Goal: Find specific page/section: Find specific page/section

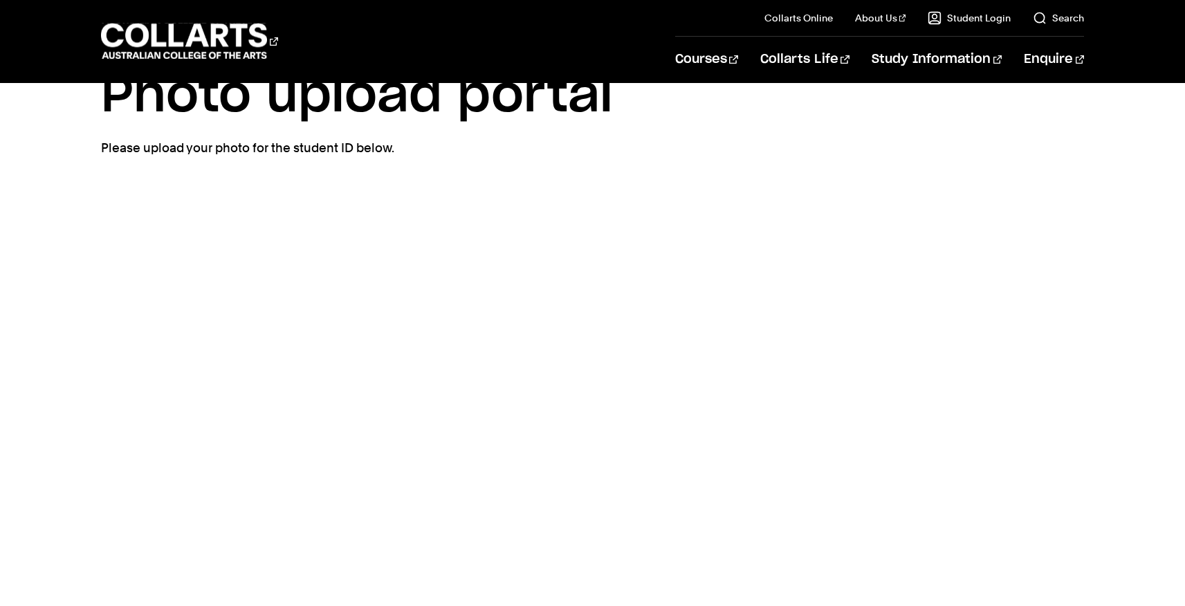
scroll to position [24, 0]
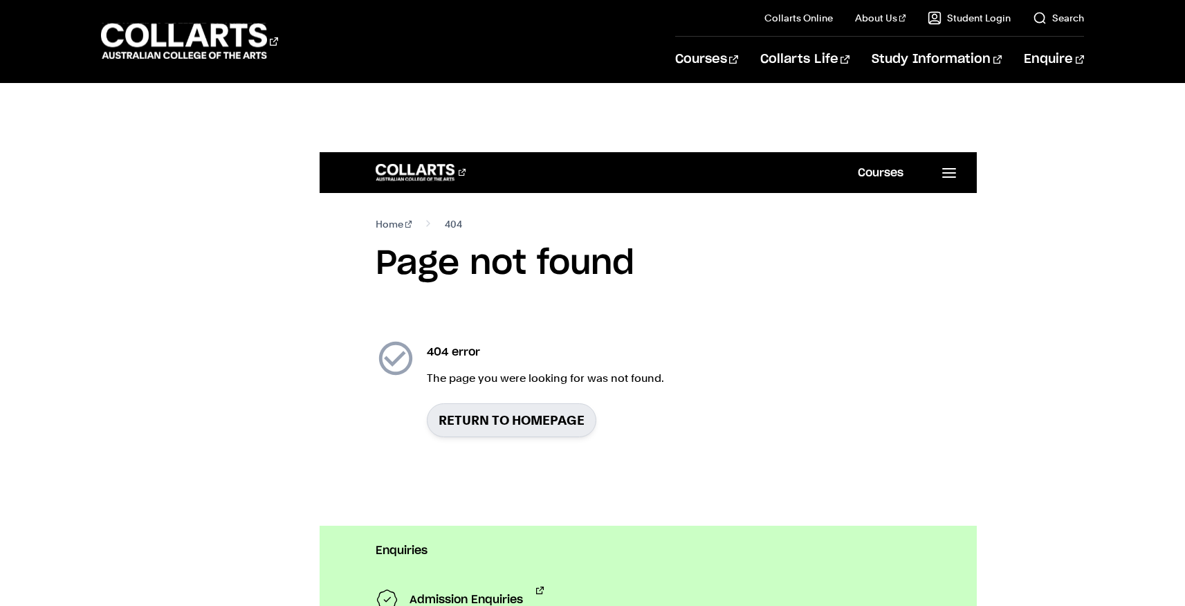
scroll to position [153, 0]
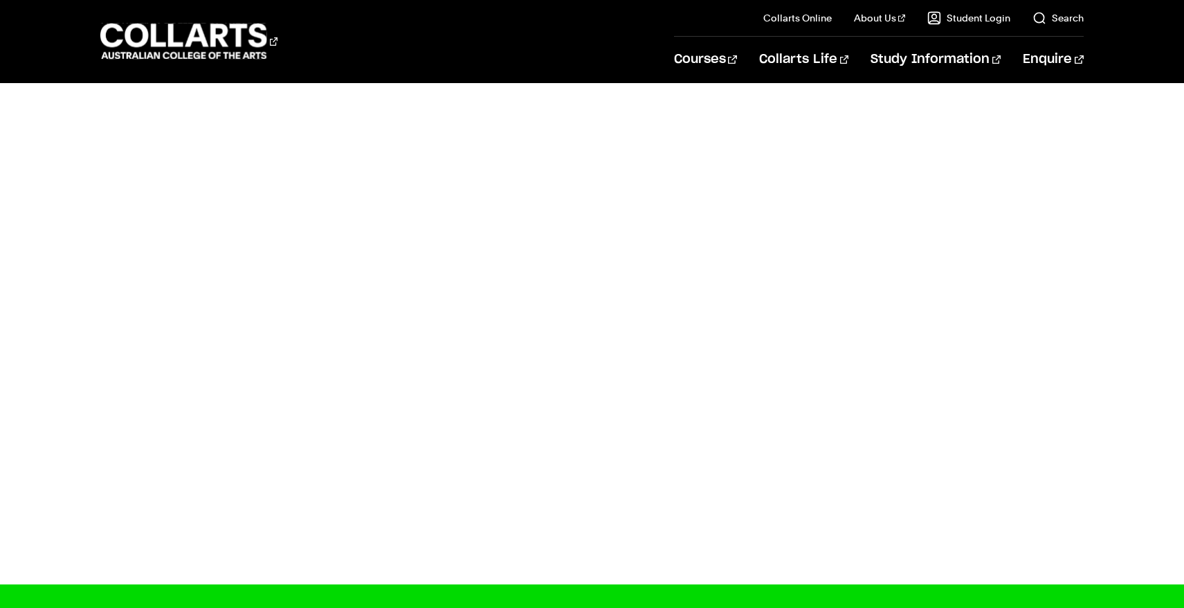
scroll to position [723, 0]
